Goal: Task Accomplishment & Management: Complete application form

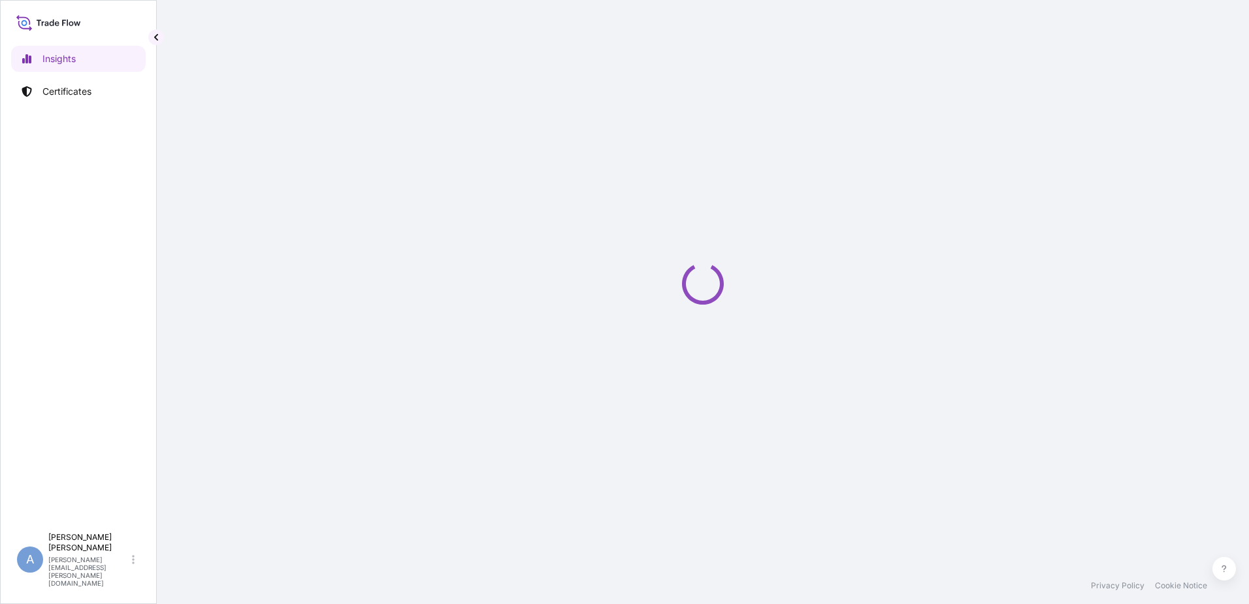
select select "2025"
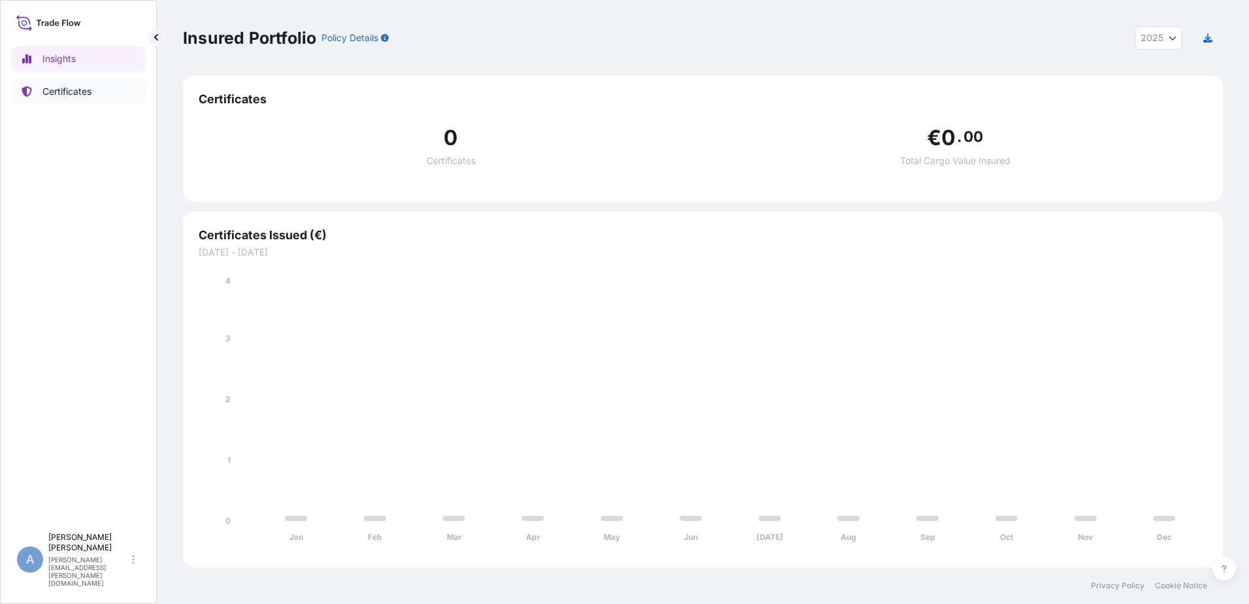
click at [75, 86] on p "Certificates" at bounding box center [66, 91] width 49 height 13
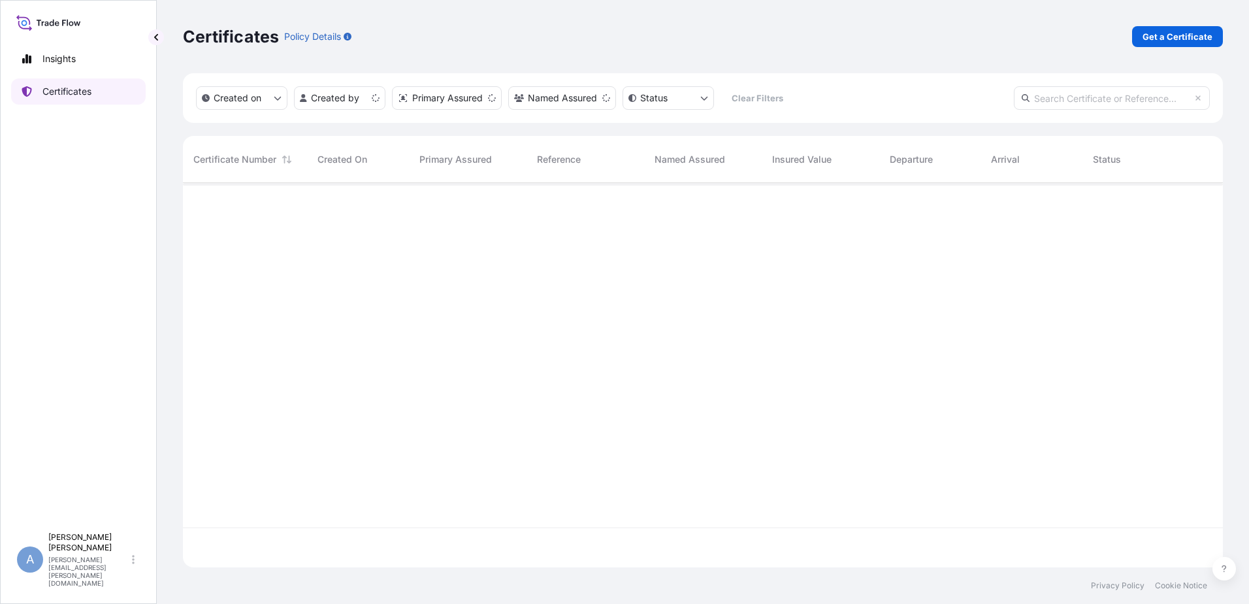
scroll to position [382, 1030]
click at [1164, 35] on p "Get a Certificate" at bounding box center [1178, 36] width 70 height 13
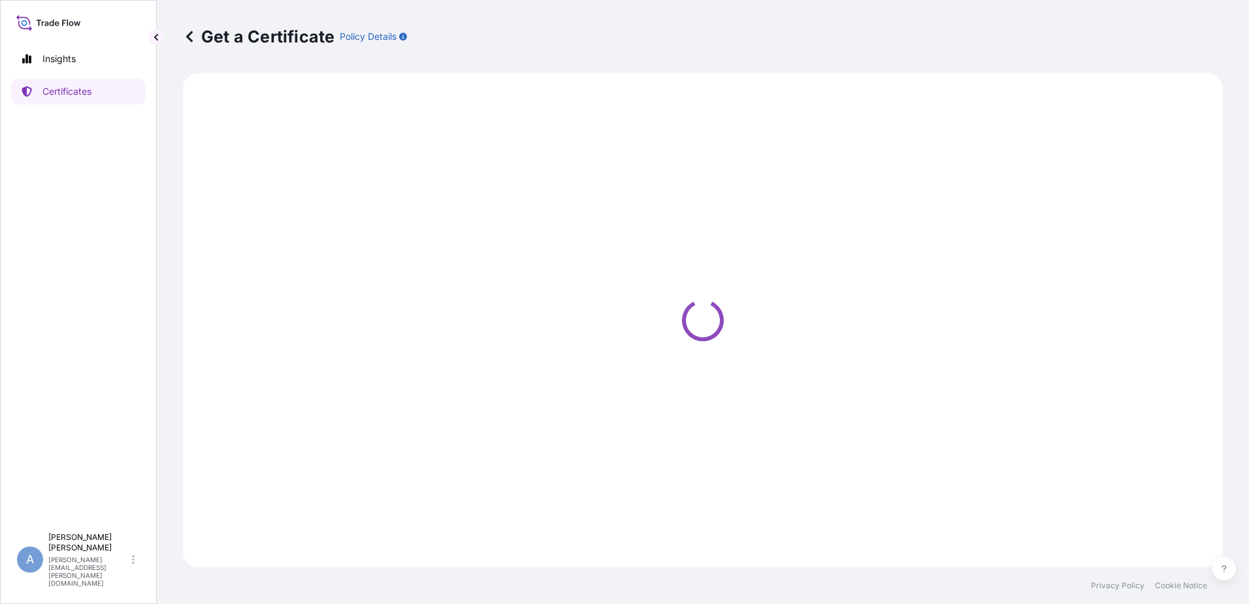
select select "Ocean Vessel"
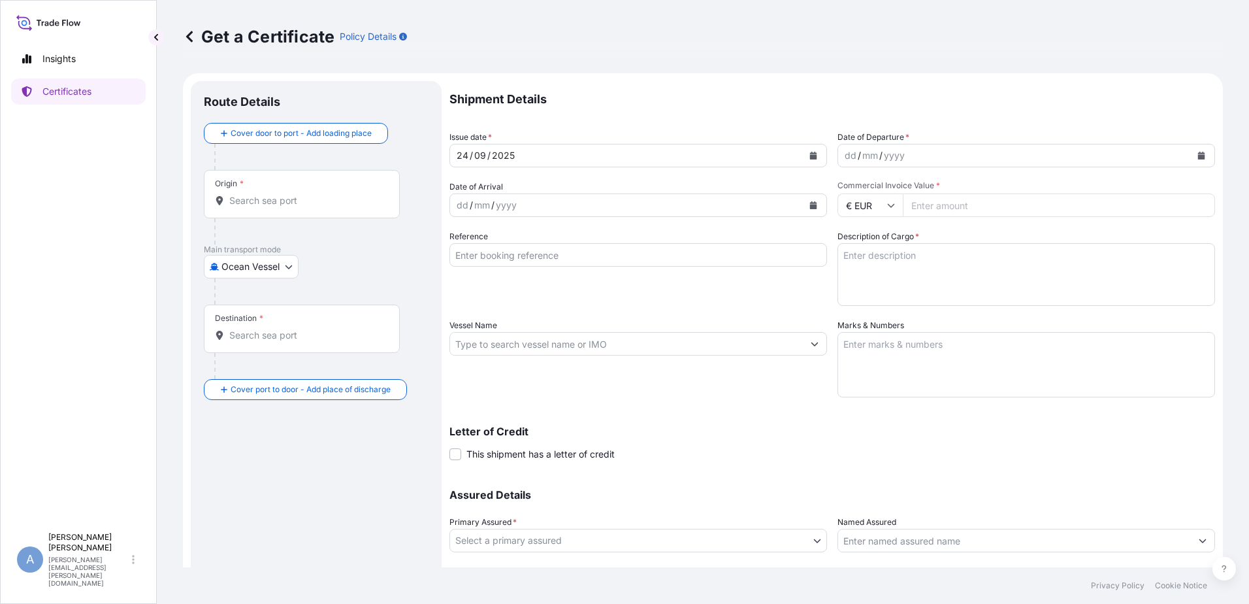
click at [532, 152] on div "[DATE]" at bounding box center [626, 156] width 353 height 24
click at [905, 150] on div "dd / mm / yyyy" at bounding box center [1014, 156] width 353 height 24
click at [884, 148] on div "yyyy" at bounding box center [895, 156] width 24 height 16
click at [1198, 153] on icon "Calendar" at bounding box center [1201, 156] width 7 height 8
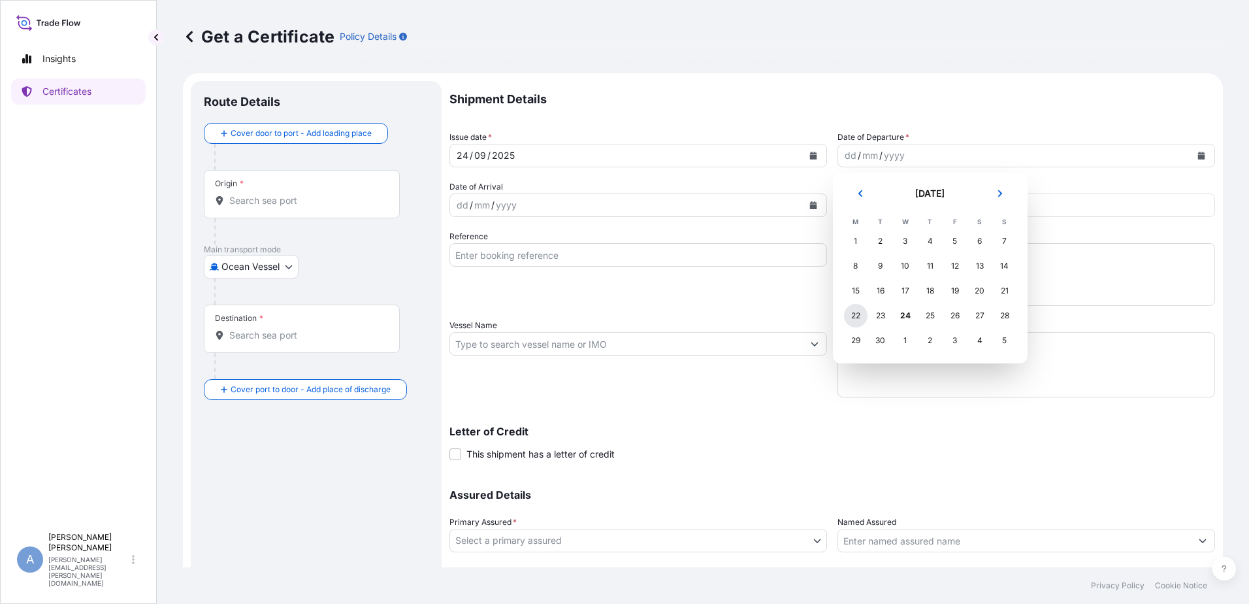
click at [854, 314] on div "22" at bounding box center [856, 316] width 24 height 24
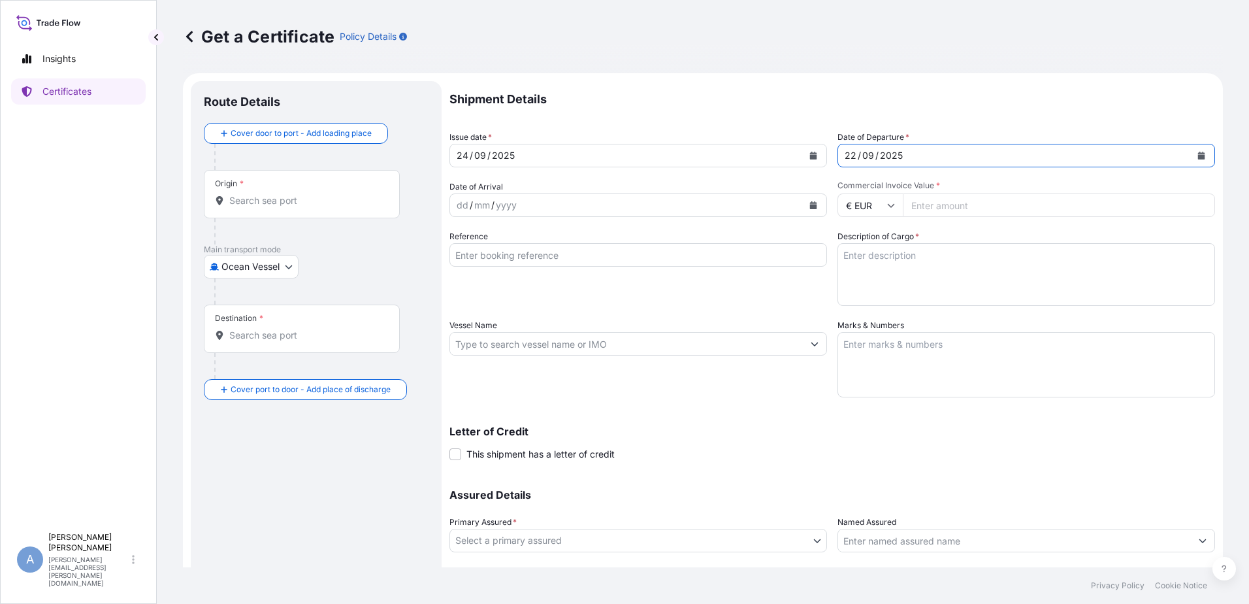
click at [530, 204] on div "dd / mm / yyyy" at bounding box center [626, 205] width 353 height 24
click at [810, 205] on icon "Calendar" at bounding box center [813, 205] width 7 height 8
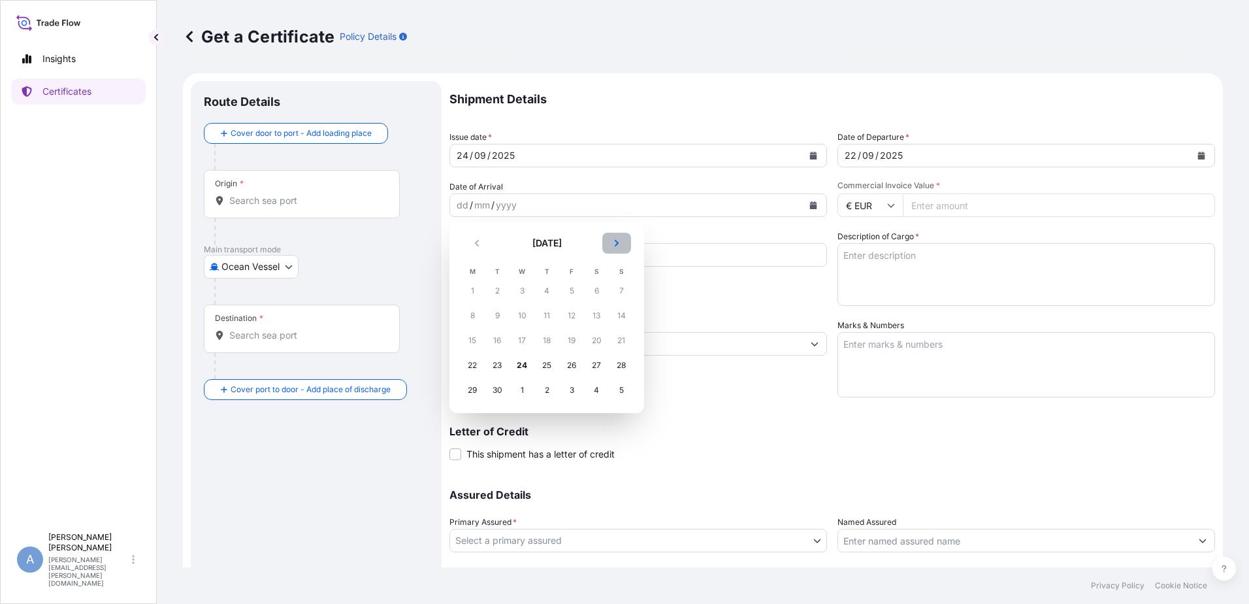
click at [615, 240] on icon "Next" at bounding box center [617, 243] width 4 height 7
click at [574, 312] on div "7" at bounding box center [572, 316] width 24 height 24
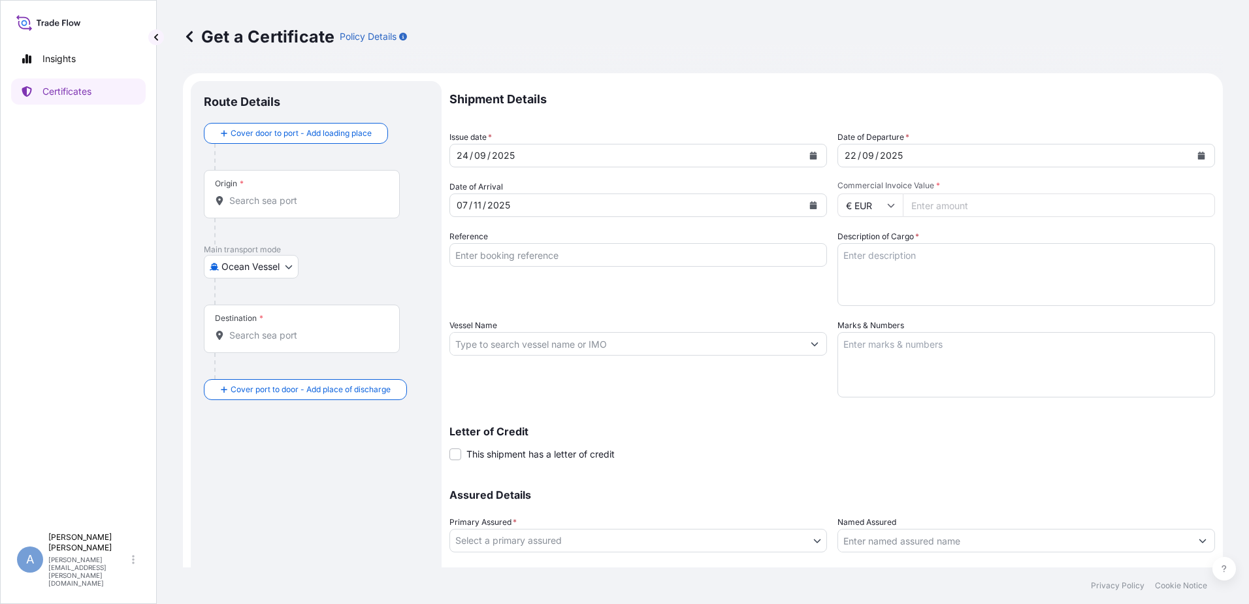
click at [956, 204] on input "Commercial Invoice Value *" at bounding box center [1059, 205] width 312 height 24
type input "695532.82"
click at [939, 298] on textarea "Description of Cargo *" at bounding box center [1027, 274] width 378 height 63
click at [502, 253] on input "Reference" at bounding box center [638, 255] width 378 height 24
type input "p"
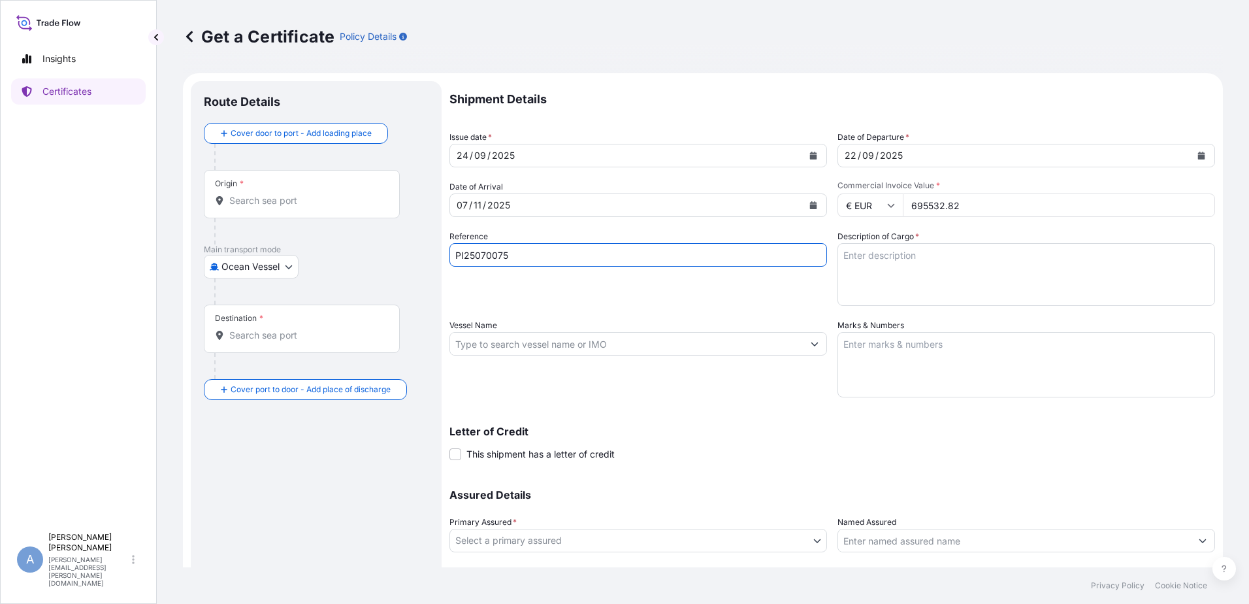
type input "PI25070075"
click at [856, 256] on textarea "Description of Cargo *" at bounding box center [1027, 274] width 378 height 63
click at [879, 267] on textarea "Description of Cargo *" at bounding box center [1027, 274] width 378 height 63
paste textarea "CARBON FIBER PRECURSOR"
type textarea "CARBON FIBER PRECURSOR"
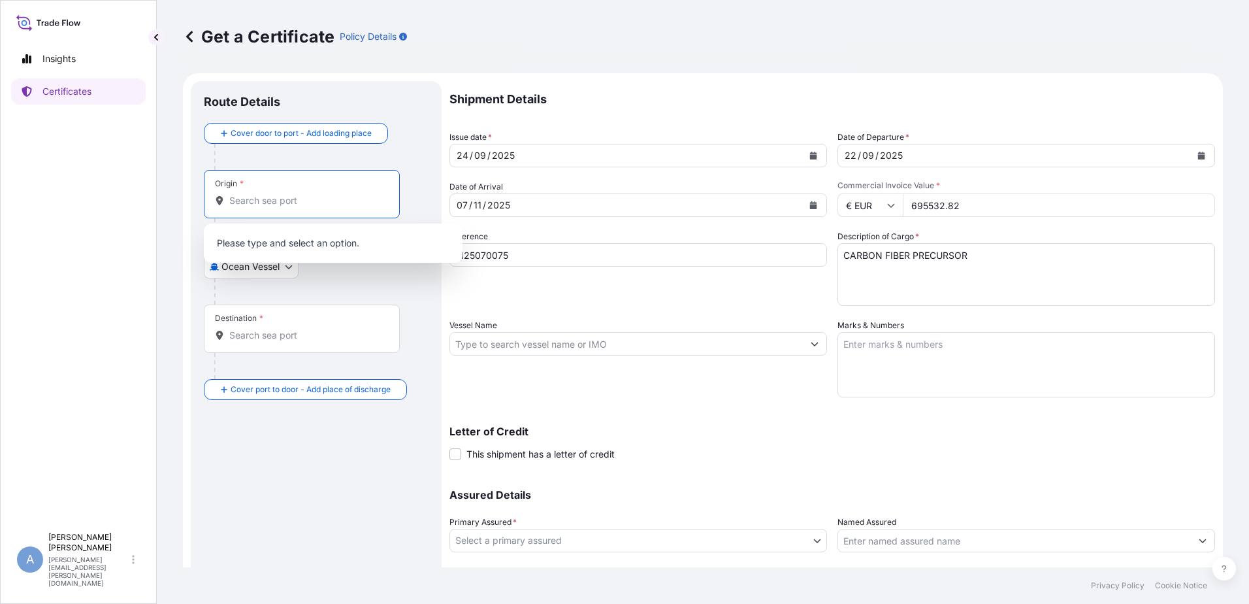
click at [250, 194] on input "Origin *" at bounding box center [306, 200] width 154 height 13
click at [246, 200] on input "Origin *" at bounding box center [306, 200] width 154 height 13
type input "B"
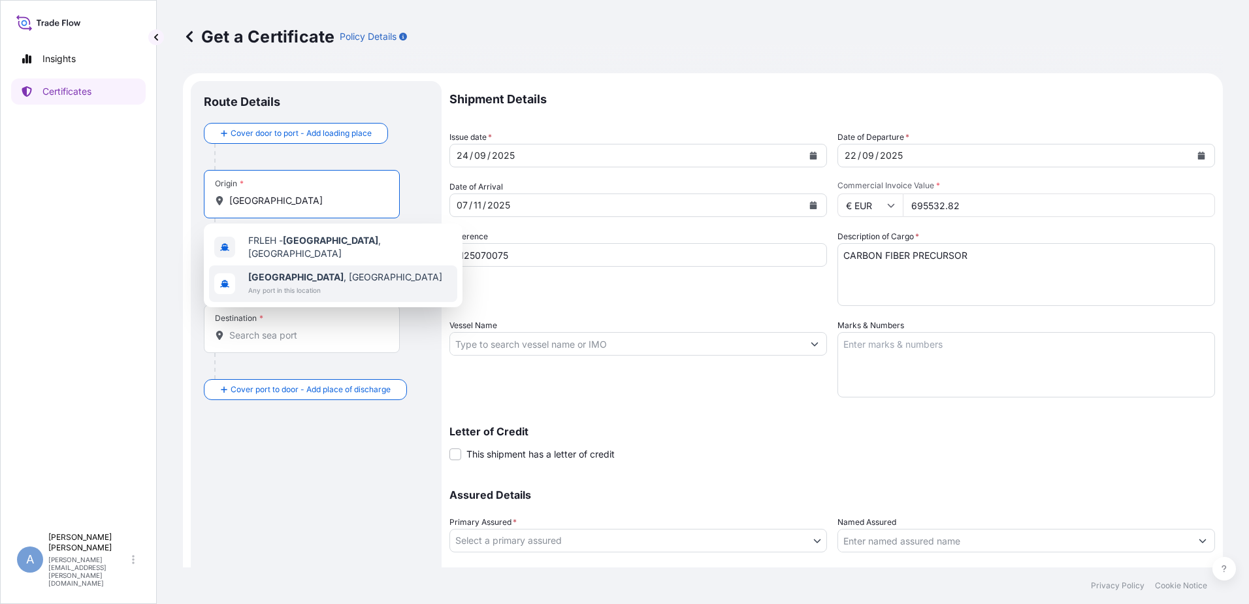
click at [280, 271] on b "[GEOGRAPHIC_DATA]" at bounding box center [295, 276] width 95 height 11
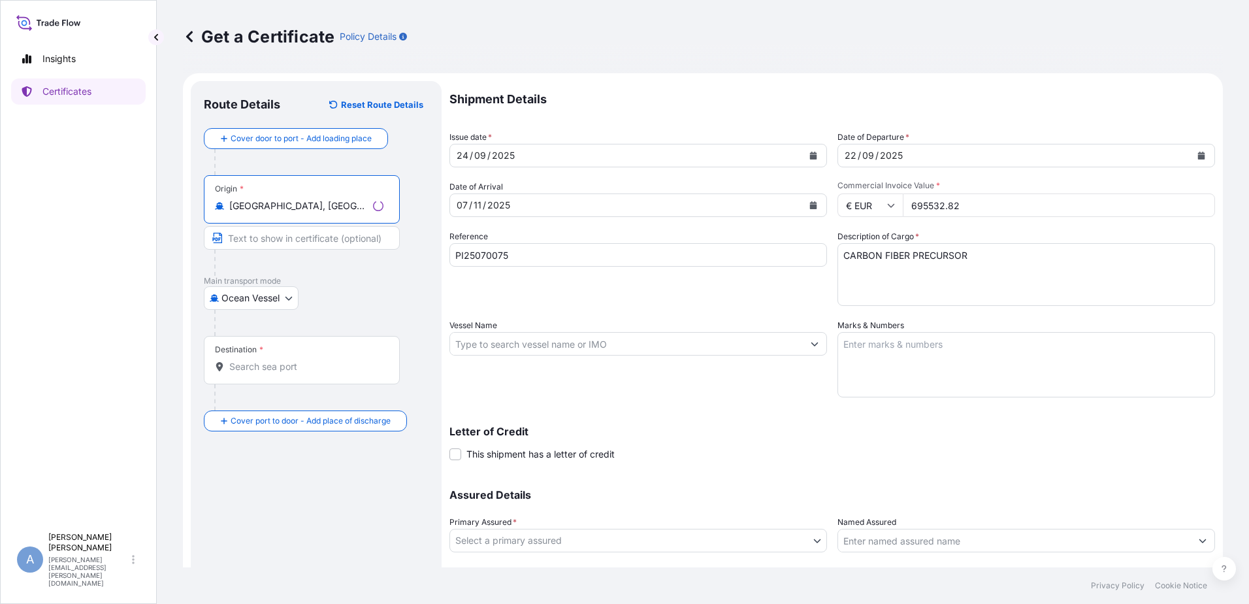
type input "[GEOGRAPHIC_DATA], [GEOGRAPHIC_DATA]"
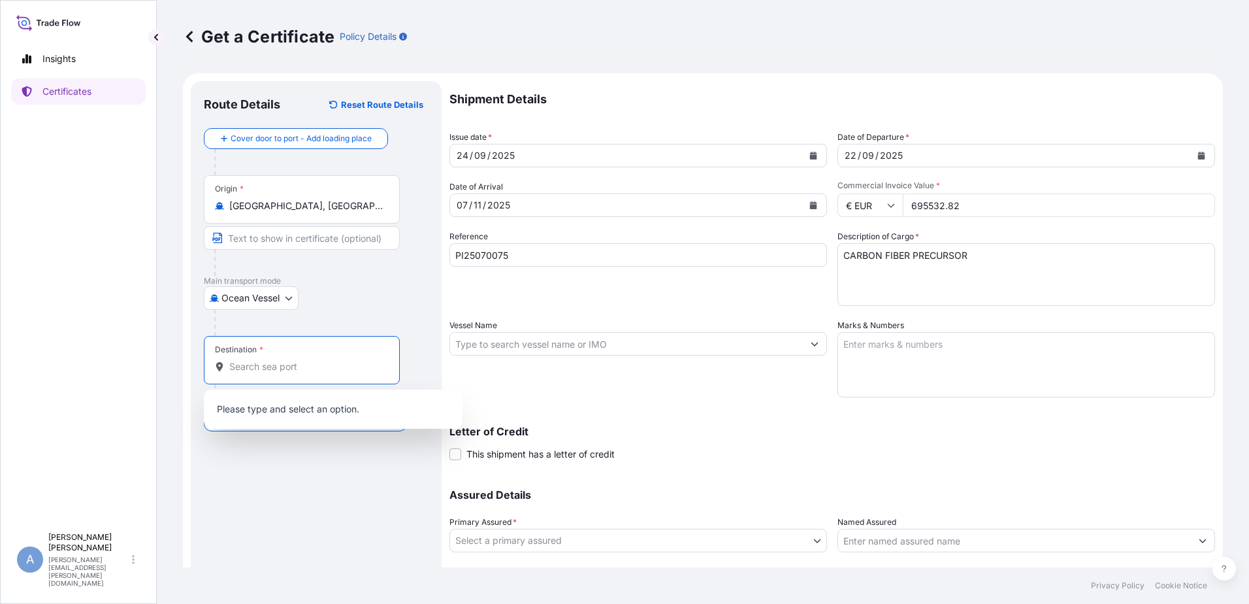
click at [260, 362] on input "Destination *" at bounding box center [306, 366] width 154 height 13
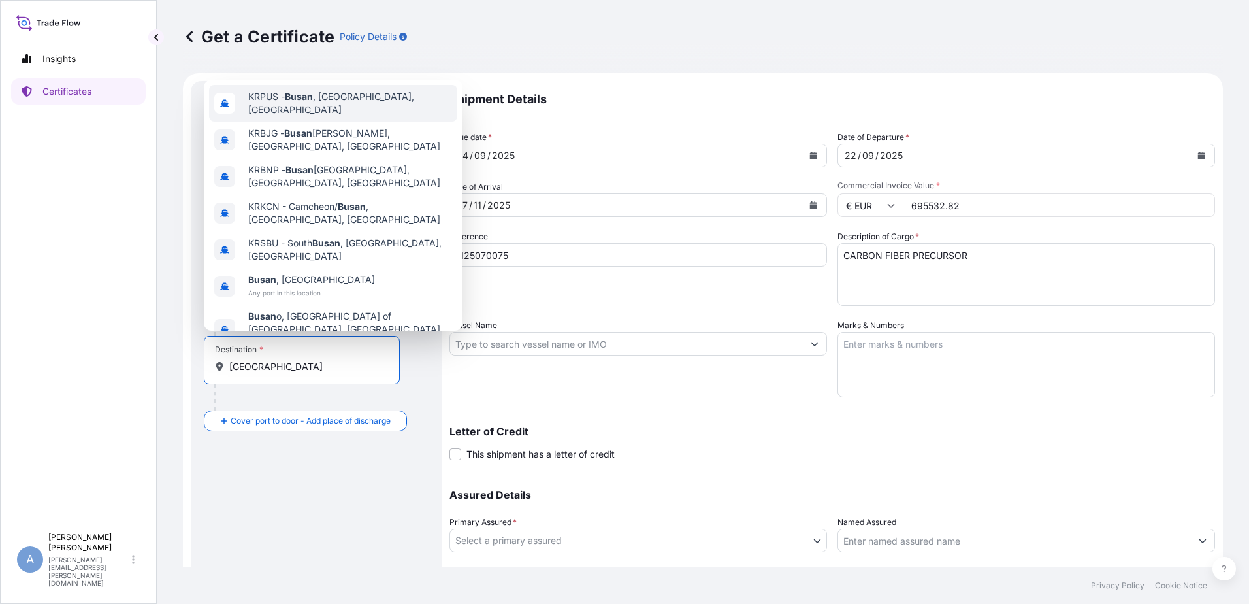
click at [319, 112] on span "KRPUS - [GEOGRAPHIC_DATA] , [GEOGRAPHIC_DATA], [GEOGRAPHIC_DATA]" at bounding box center [350, 103] width 204 height 26
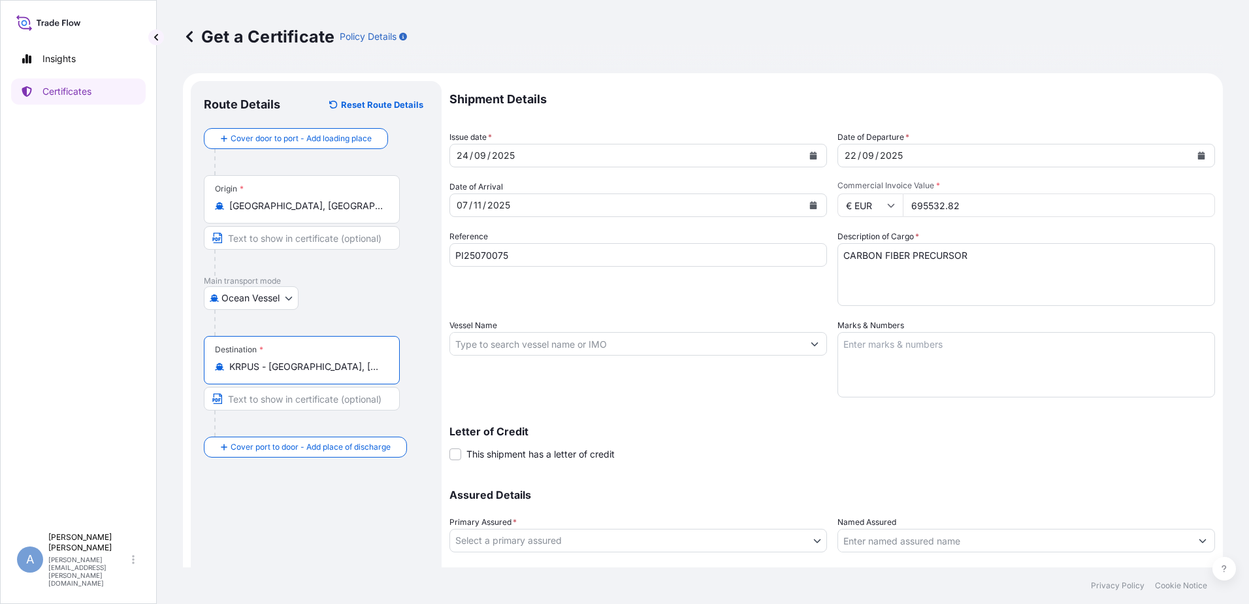
type input "KRPUS - [GEOGRAPHIC_DATA], [GEOGRAPHIC_DATA], [GEOGRAPHIC_DATA]"
click at [553, 343] on input "Vessel Name" at bounding box center [626, 344] width 353 height 24
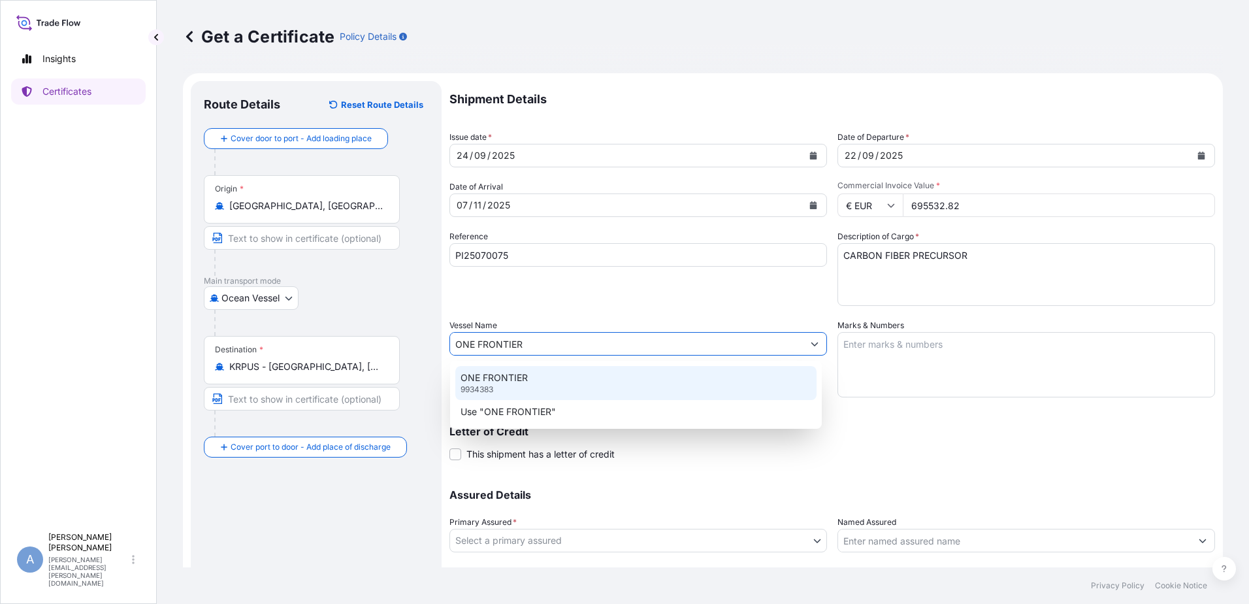
click at [505, 387] on div "ONE FRONTIER 9934383" at bounding box center [635, 383] width 361 height 34
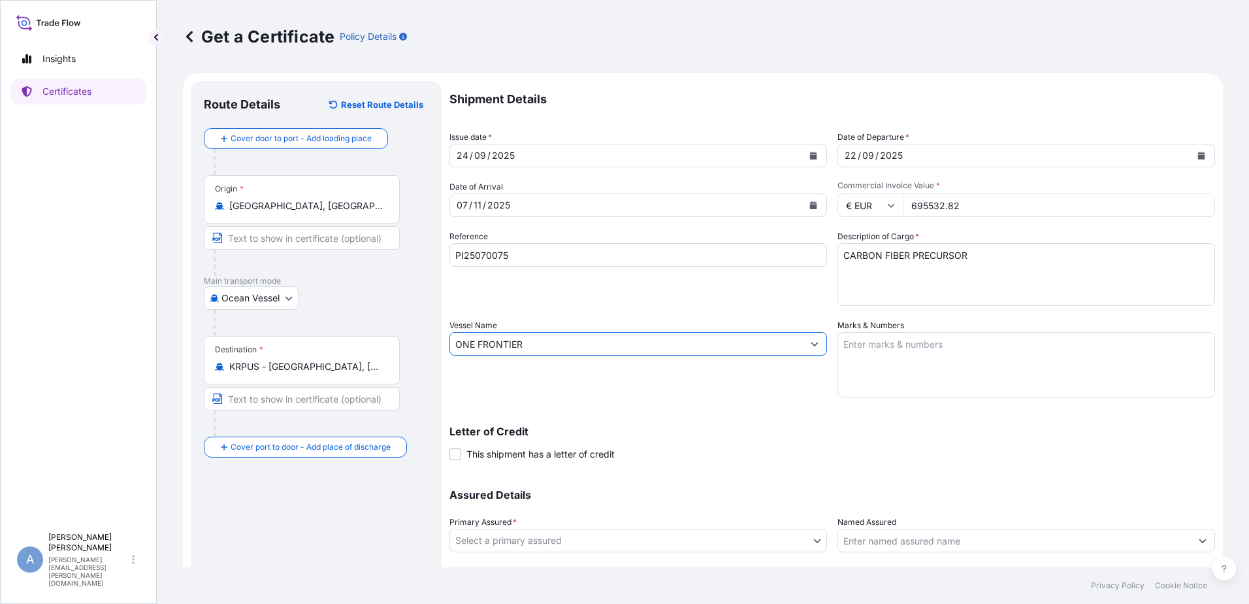
type input "ONE FRONTIER"
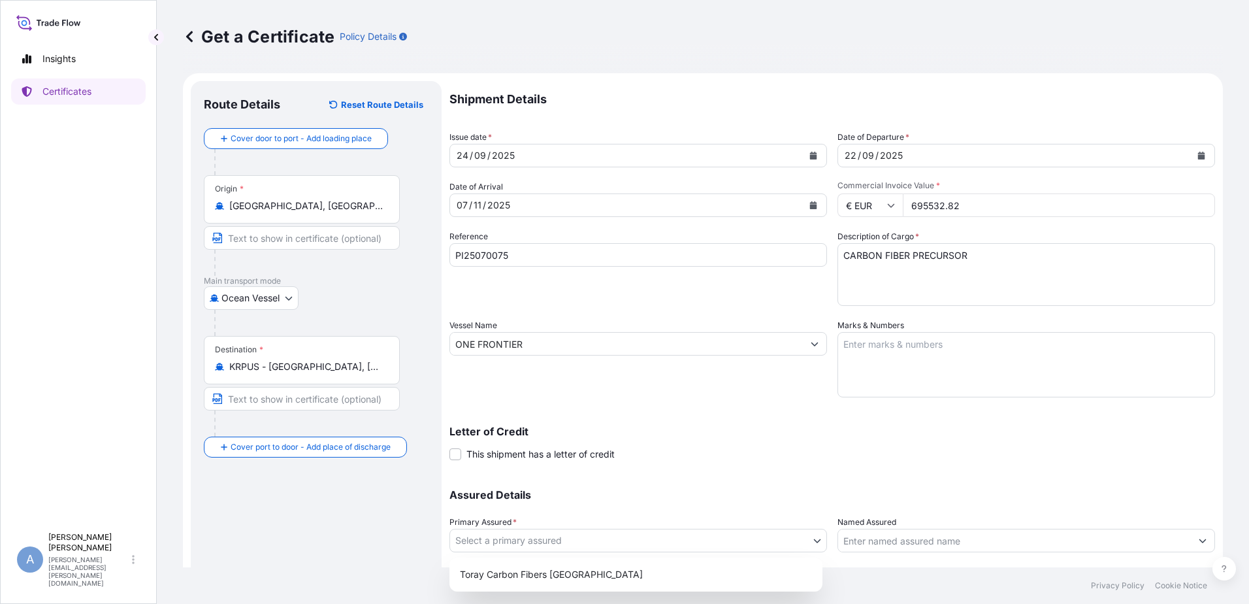
click at [479, 537] on body "0 options available. 2 options available. Insights Certificates A [PERSON_NAME]…" at bounding box center [624, 302] width 1249 height 604
click at [504, 572] on div "Toray Carbon Fibers [GEOGRAPHIC_DATA]" at bounding box center [636, 574] width 363 height 24
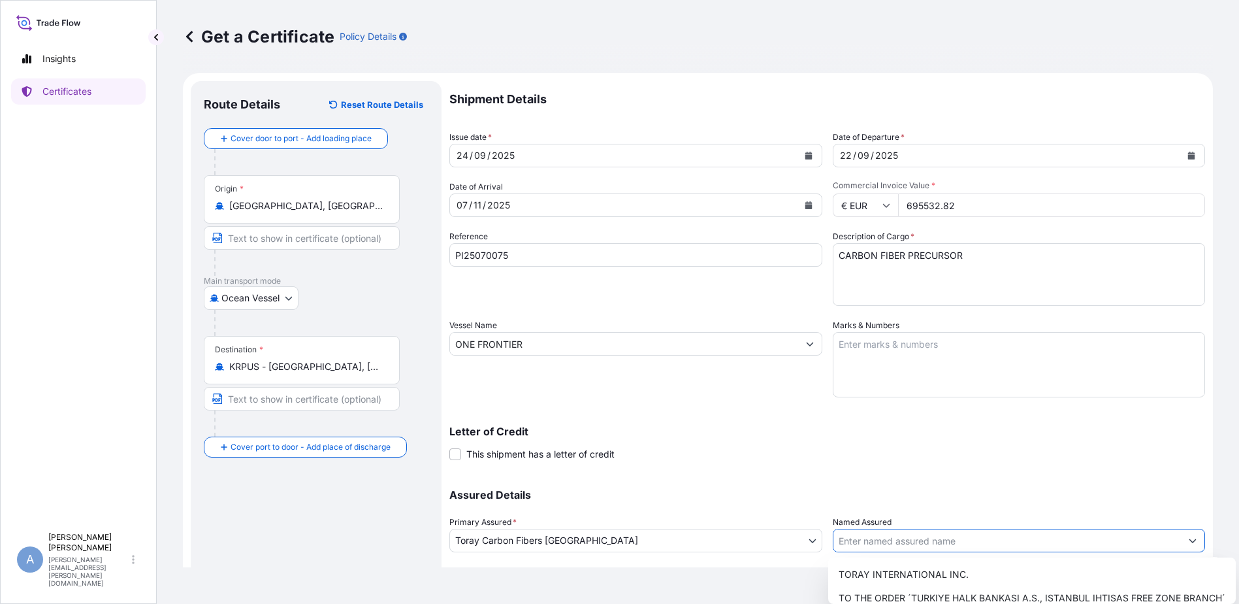
click at [973, 532] on input "Named Assured" at bounding box center [1008, 541] width 348 height 24
click at [932, 572] on span "TORAY INTERNATIONAL INC." at bounding box center [904, 574] width 130 height 13
type input "TORAY INTERNATIONAL INC."
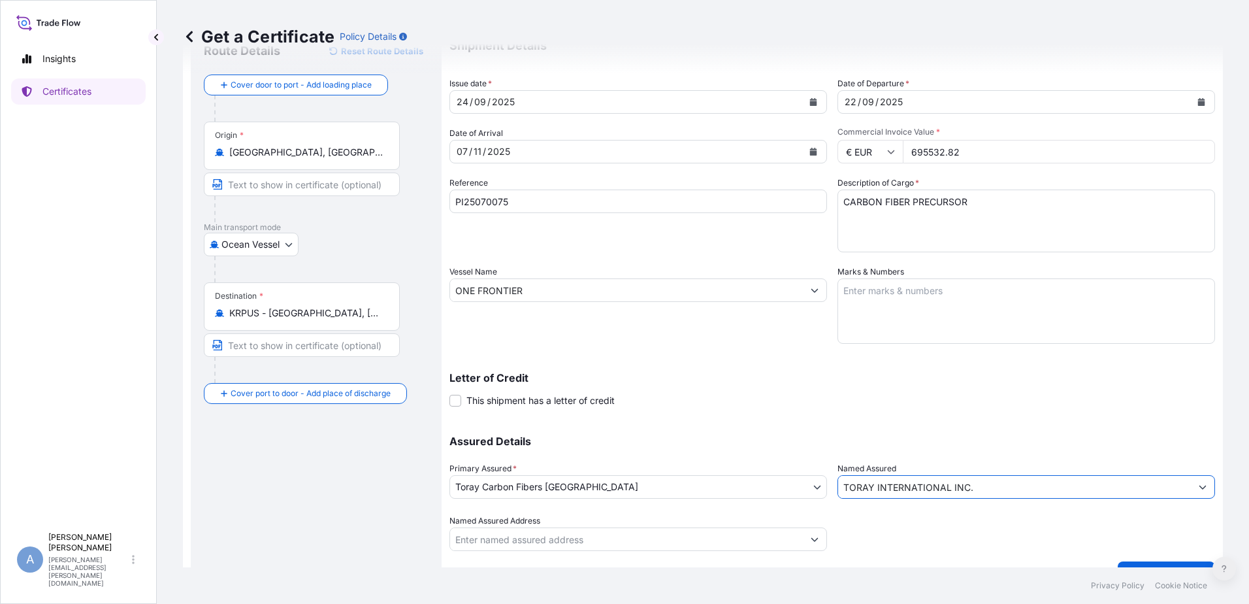
scroll to position [82, 0]
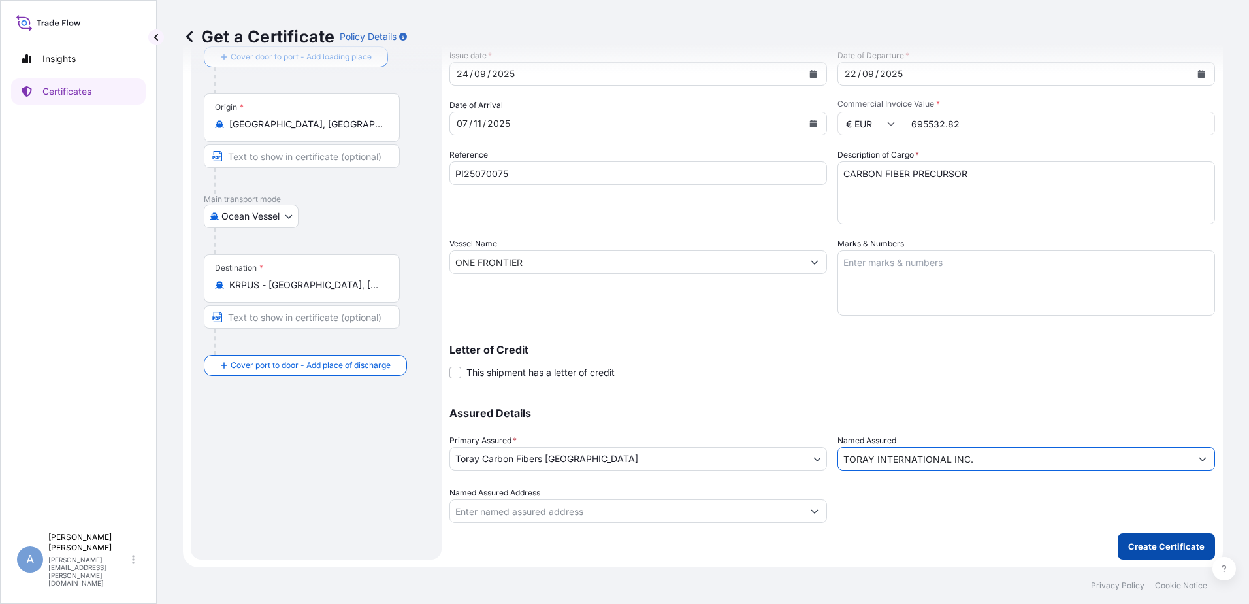
click at [1156, 544] on p "Create Certificate" at bounding box center [1166, 546] width 76 height 13
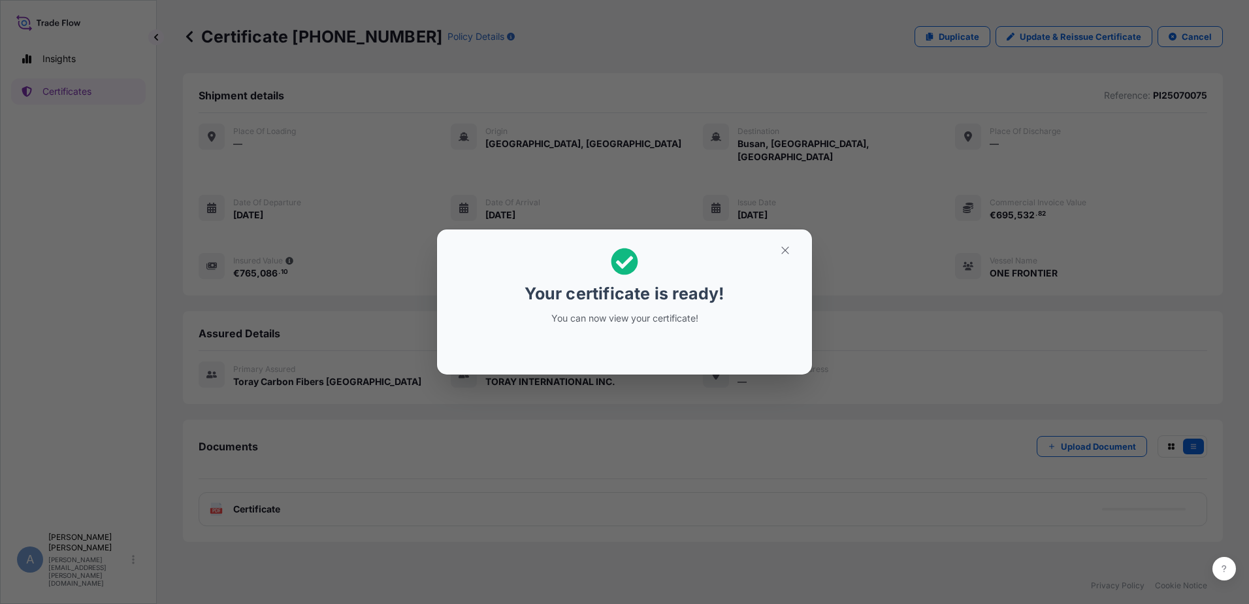
click at [624, 253] on icon at bounding box center [624, 261] width 27 height 27
click at [781, 248] on icon "button" at bounding box center [785, 250] width 12 height 12
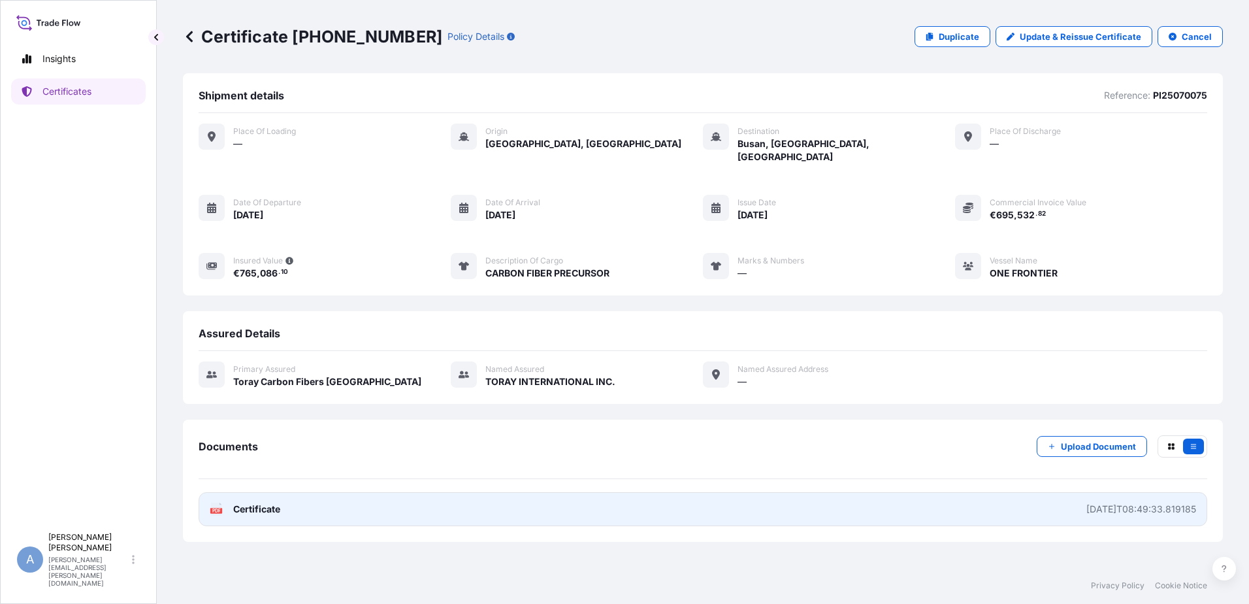
click at [254, 502] on span "Certificate" at bounding box center [256, 508] width 47 height 13
